Goal: Task Accomplishment & Management: Use online tool/utility

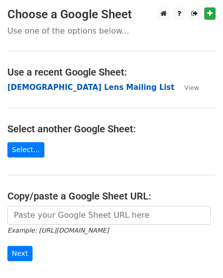
click at [36, 88] on strong "[DEMOGRAPHIC_DATA] Lens Mailing List" at bounding box center [90, 87] width 167 height 9
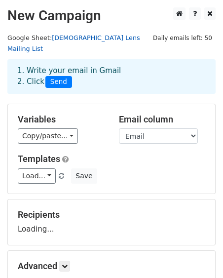
click at [69, 36] on link "[DEMOGRAPHIC_DATA] Lens Mailing List" at bounding box center [73, 43] width 133 height 19
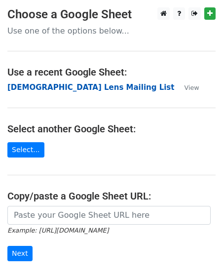
click at [62, 85] on strong "[DEMOGRAPHIC_DATA] Lens Mailing List" at bounding box center [90, 87] width 167 height 9
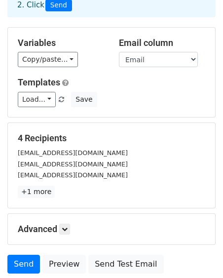
scroll to position [145, 0]
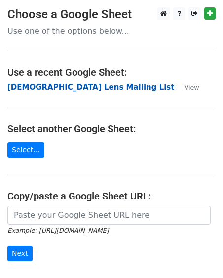
click at [50, 86] on strong "[DEMOGRAPHIC_DATA] Lens Mailing List" at bounding box center [90, 87] width 167 height 9
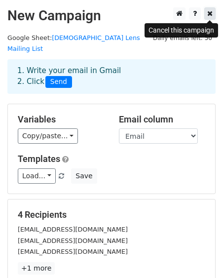
click at [211, 16] on icon at bounding box center [209, 13] width 5 height 7
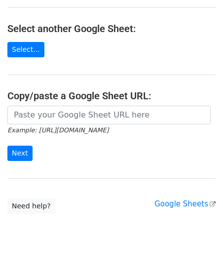
scroll to position [102, 0]
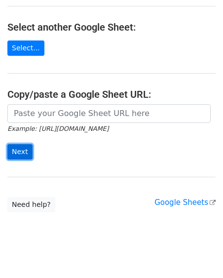
click at [18, 156] on input "Next" at bounding box center [19, 151] width 25 height 15
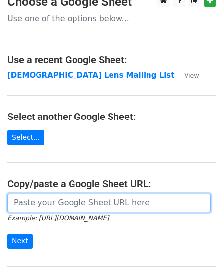
scroll to position [0, 0]
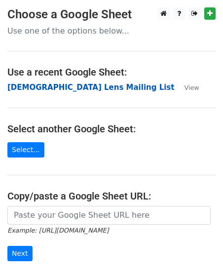
click at [51, 90] on strong "[DEMOGRAPHIC_DATA] Lens Mailing List" at bounding box center [90, 87] width 167 height 9
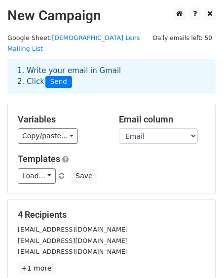
click at [57, 76] on span "Send" at bounding box center [58, 82] width 27 height 12
click at [53, 76] on span "Send" at bounding box center [58, 82] width 27 height 12
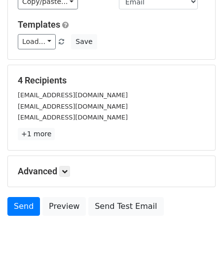
scroll to position [145, 0]
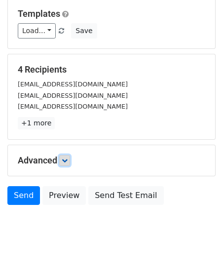
click at [65, 157] on icon at bounding box center [65, 160] width 6 height 6
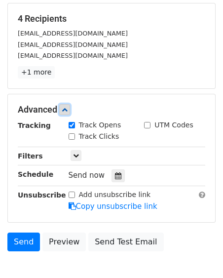
scroll to position [201, 0]
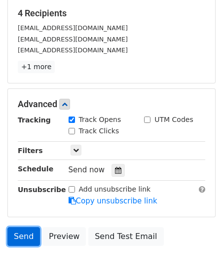
click at [27, 227] on link "Send" at bounding box center [23, 236] width 33 height 19
